Goal: Transaction & Acquisition: Book appointment/travel/reservation

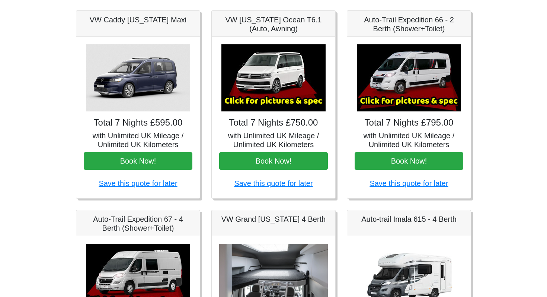
scroll to position [111, 0]
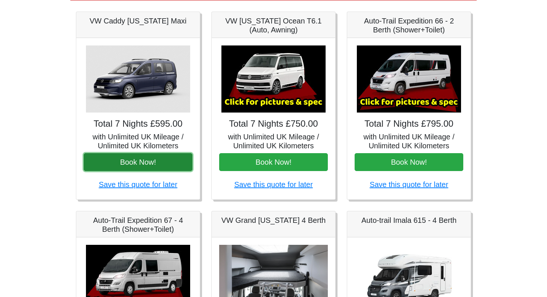
click at [125, 166] on button "Book Now!" at bounding box center [138, 162] width 109 height 18
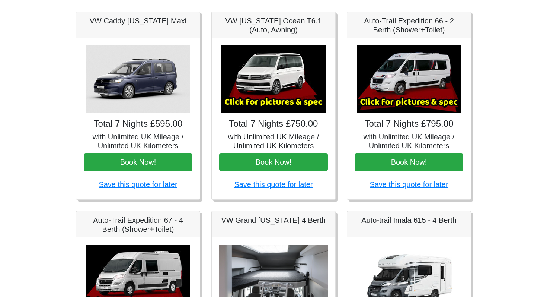
click at [139, 70] on img at bounding box center [138, 78] width 104 height 67
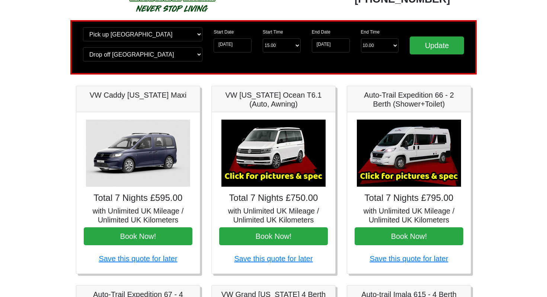
scroll to position [35, 0]
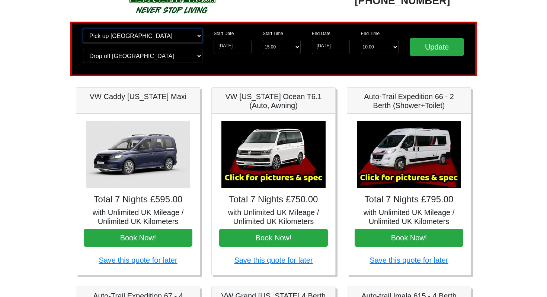
click at [197, 36] on select "Change pick up location? Pick up Edinburgh Birmingham Airport Blackburn Lancash…" at bounding box center [142, 36] width 119 height 14
select select "EDI"
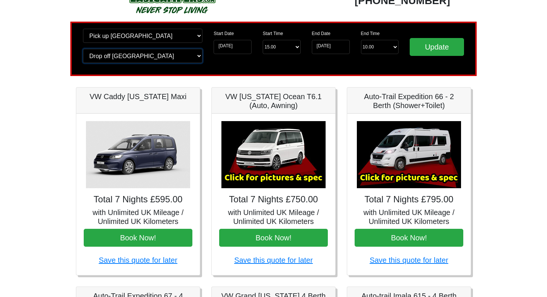
click at [176, 56] on select "Change drop off location? Drop off Edinburgh Birmingham Airport Blackburn Lanca…" at bounding box center [142, 56] width 119 height 14
select select "EDI"
click at [444, 48] on input "Update" at bounding box center [437, 47] width 54 height 18
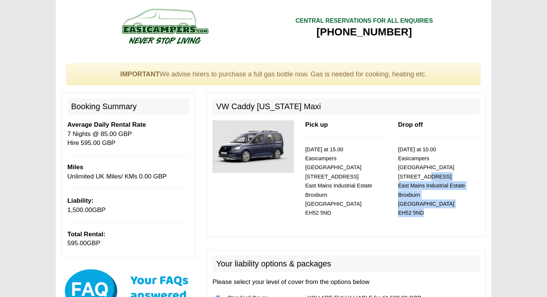
drag, startPoint x: 420, startPoint y: 165, endPoint x: 428, endPoint y: 205, distance: 40.9
click at [428, 205] on p "[DATE] at 10.00 Easicampers [GEOGRAPHIC_DATA] [STREET_ADDRESS]" at bounding box center [438, 181] width 81 height 73
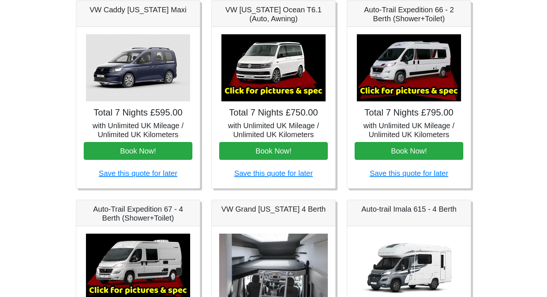
scroll to position [122, 0]
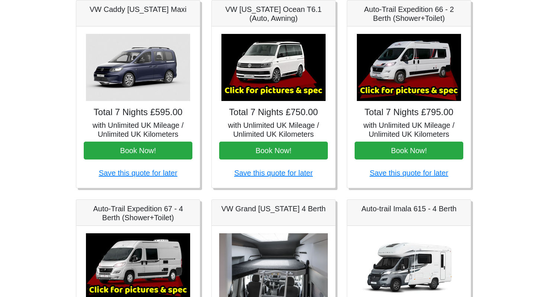
click at [147, 71] on img at bounding box center [138, 67] width 104 height 67
click at [137, 9] on h5 "VW Caddy [US_STATE] Maxi" at bounding box center [138, 9] width 109 height 9
click at [135, 125] on h5 "with Unlimited UK Mileage / Unlimited UK Kilometers" at bounding box center [138, 130] width 109 height 18
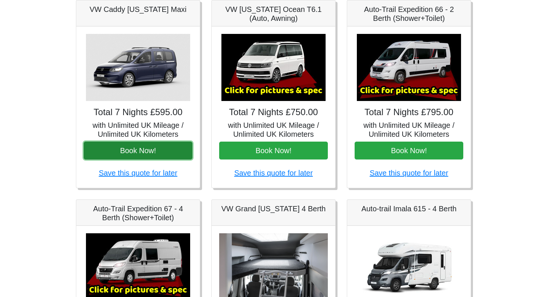
click at [142, 152] on button "Book Now!" at bounding box center [138, 150] width 109 height 18
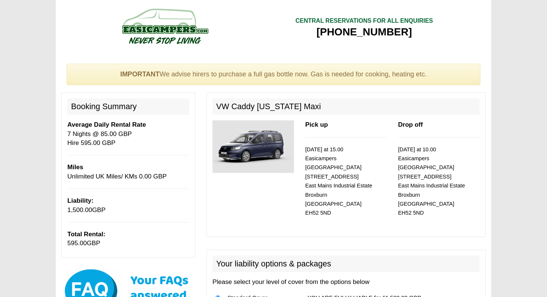
click at [257, 137] on img at bounding box center [252, 146] width 81 height 52
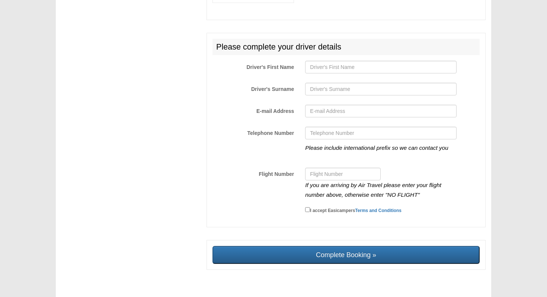
scroll to position [1283, 0]
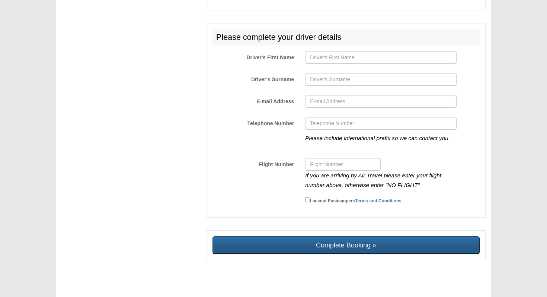
click at [282, 241] on input "Complete Booking »" at bounding box center [345, 245] width 267 height 18
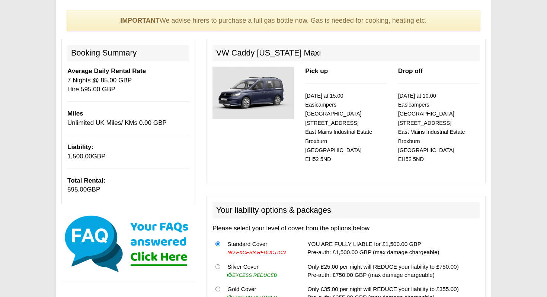
scroll to position [0, 0]
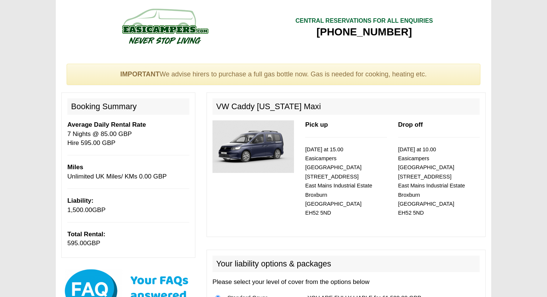
click at [172, 22] on img at bounding box center [164, 26] width 141 height 41
